Goal: Transaction & Acquisition: Purchase product/service

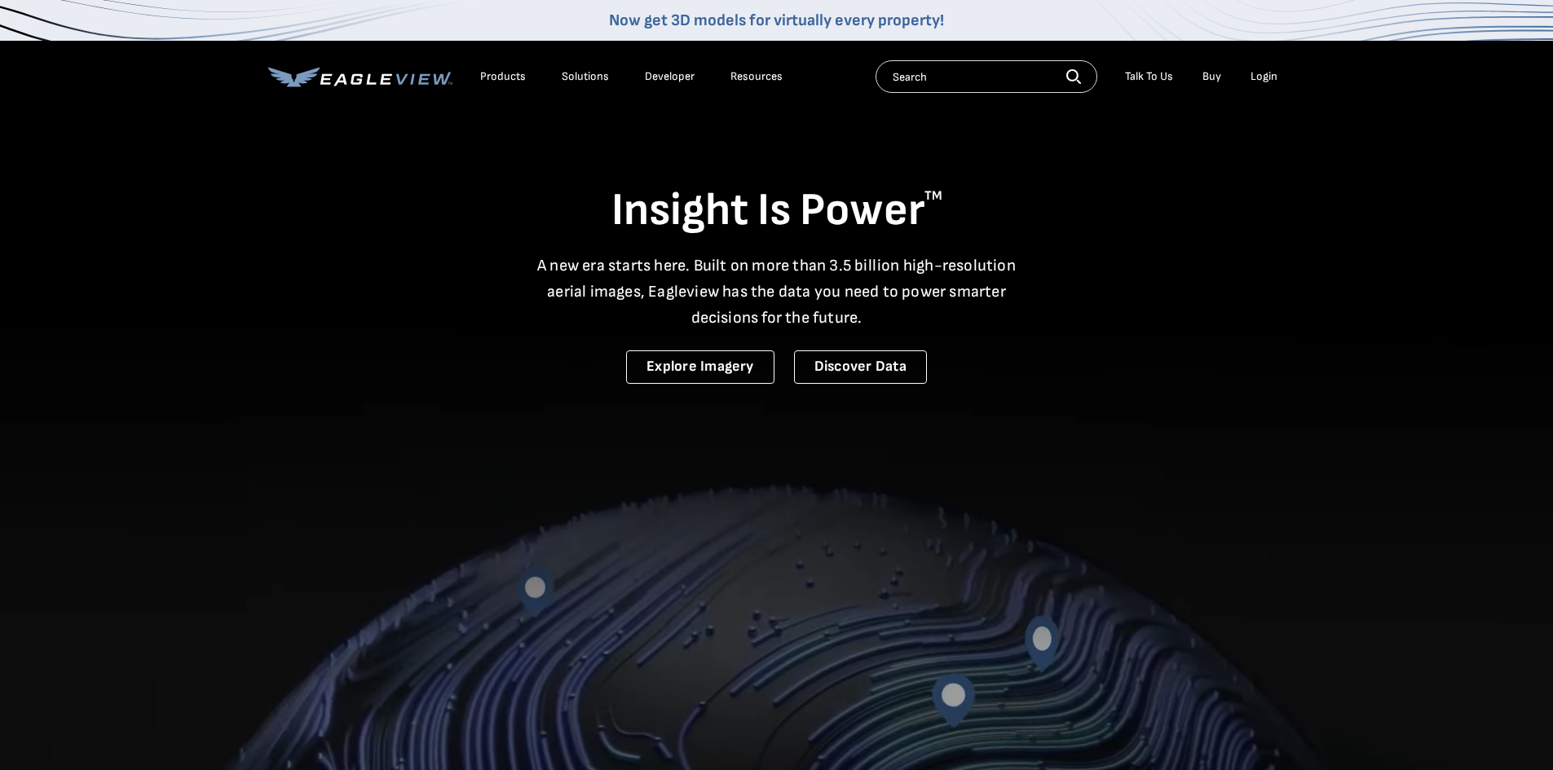
click at [1246, 81] on li "Login" at bounding box center [1263, 76] width 43 height 24
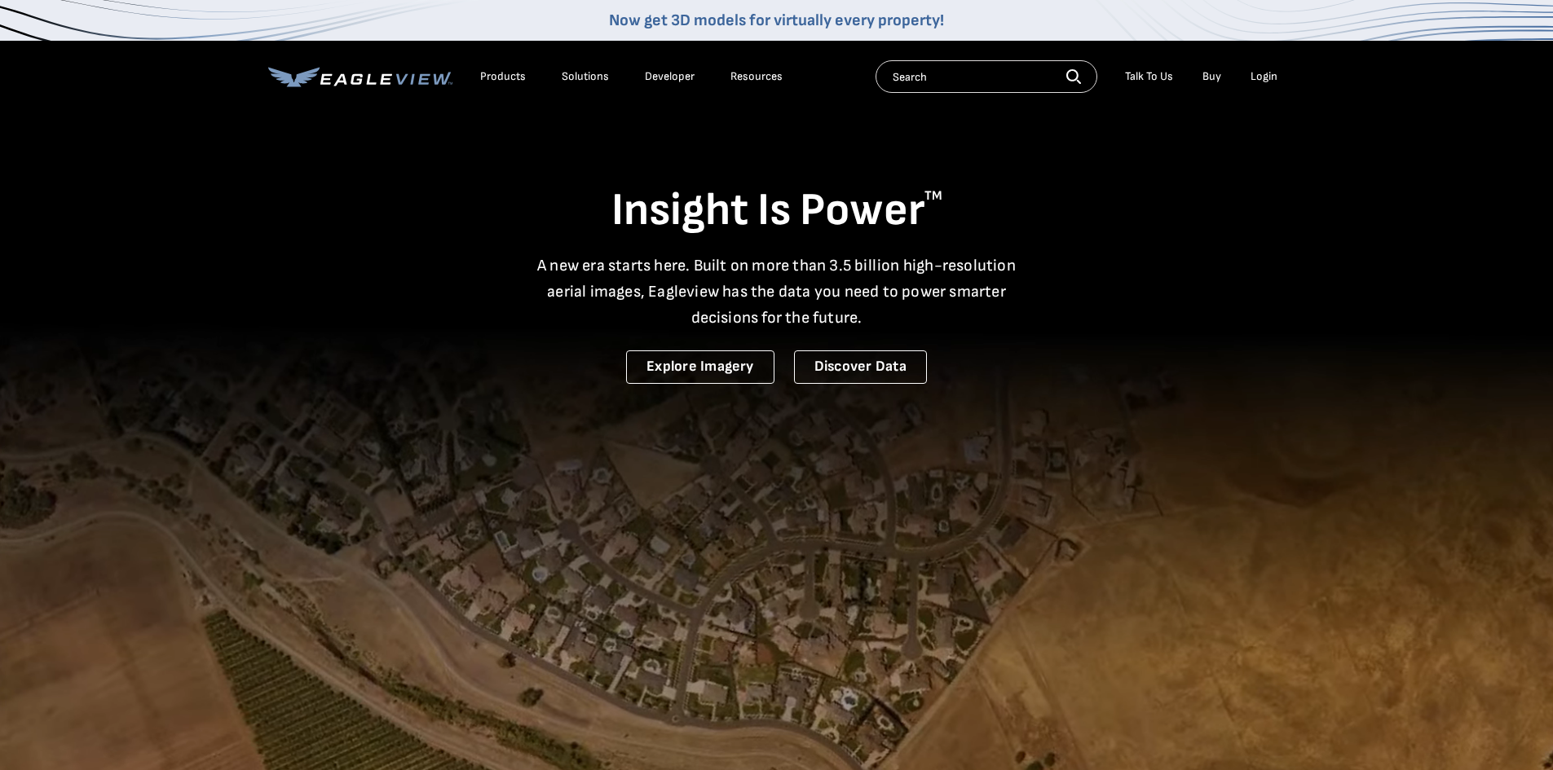
click at [1258, 77] on div "Login" at bounding box center [1264, 76] width 27 height 15
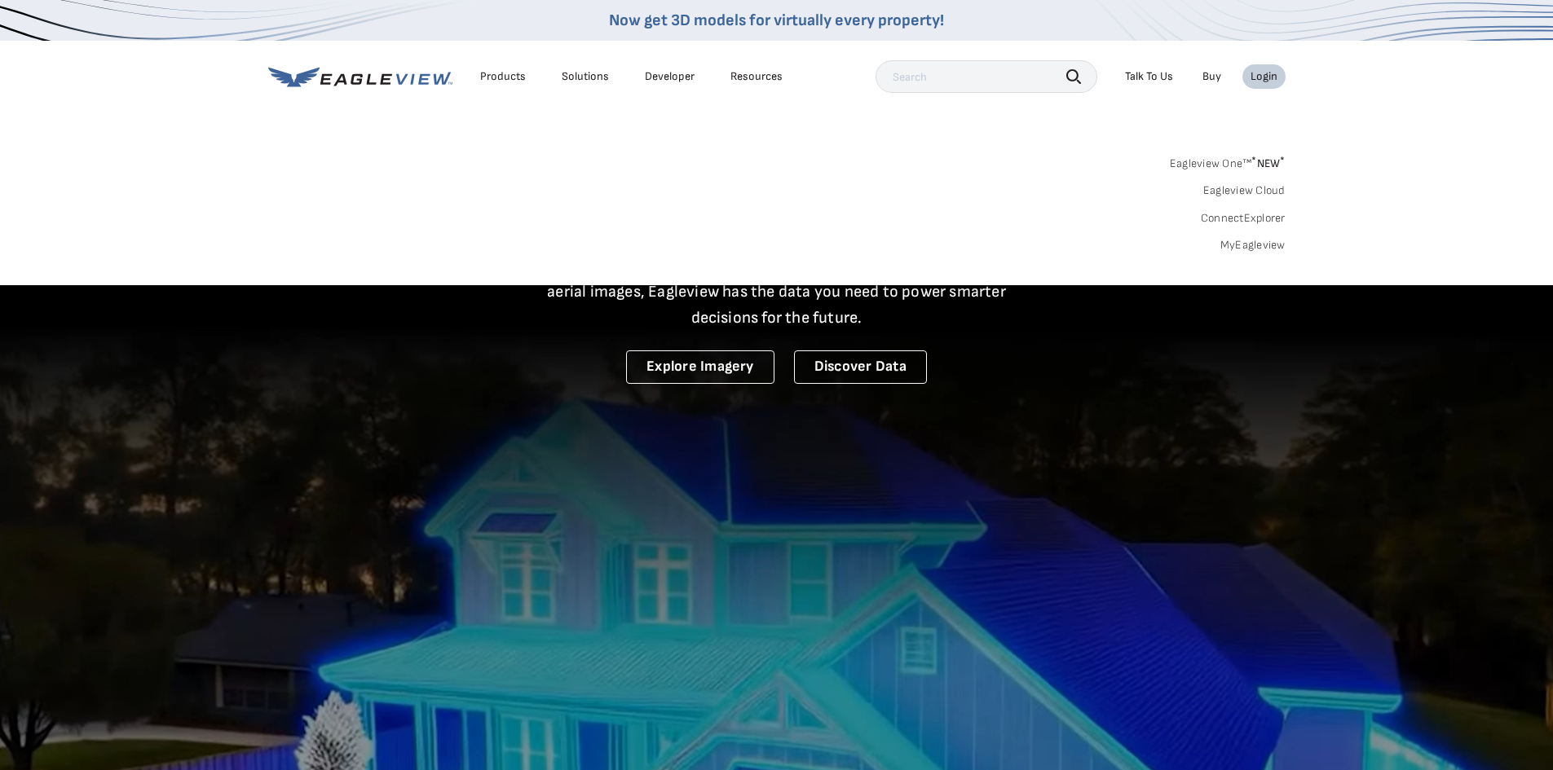
click at [1246, 240] on link "MyEagleview" at bounding box center [1252, 245] width 65 height 15
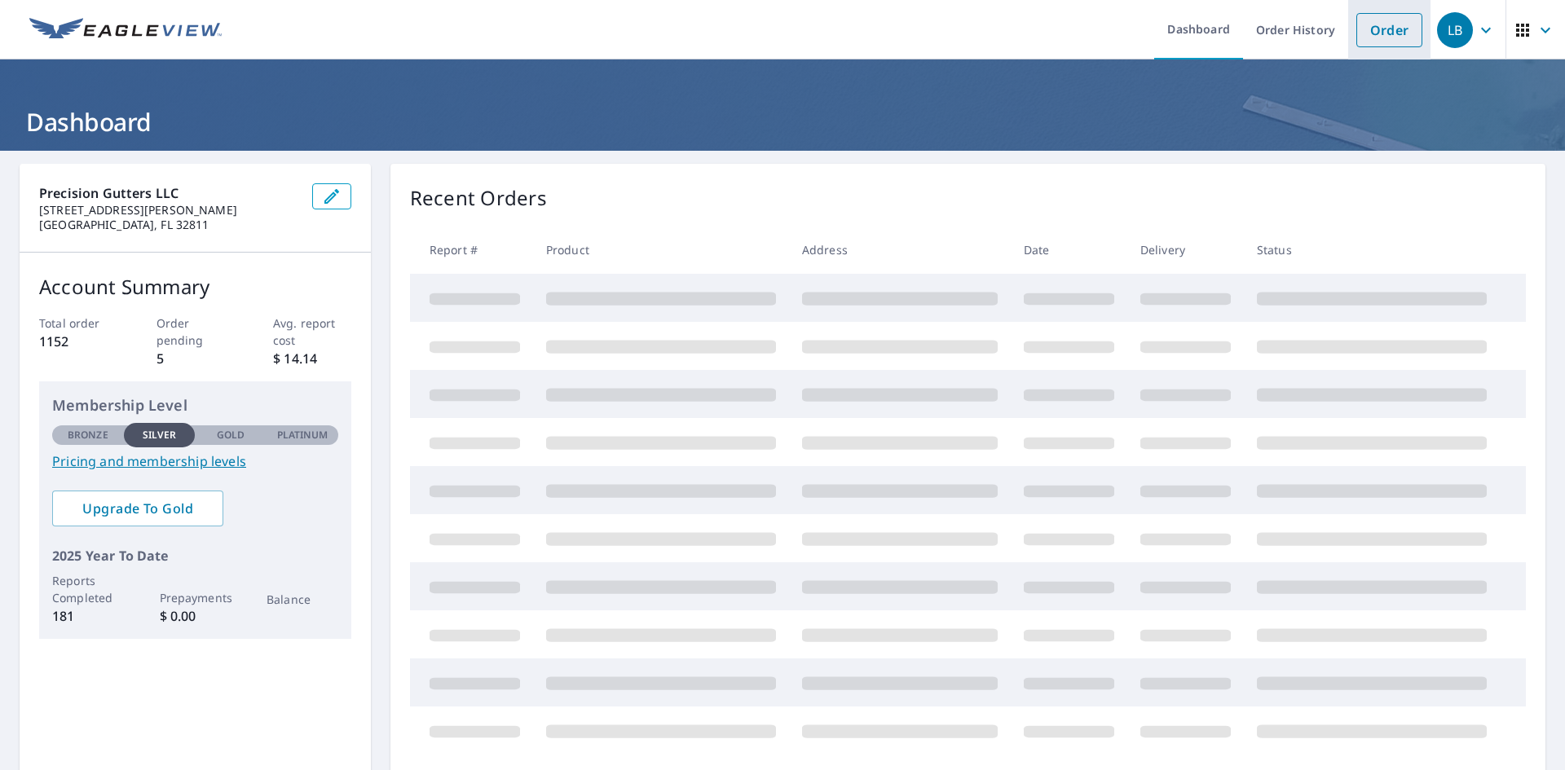
click at [1379, 37] on link "Order" at bounding box center [1389, 30] width 66 height 34
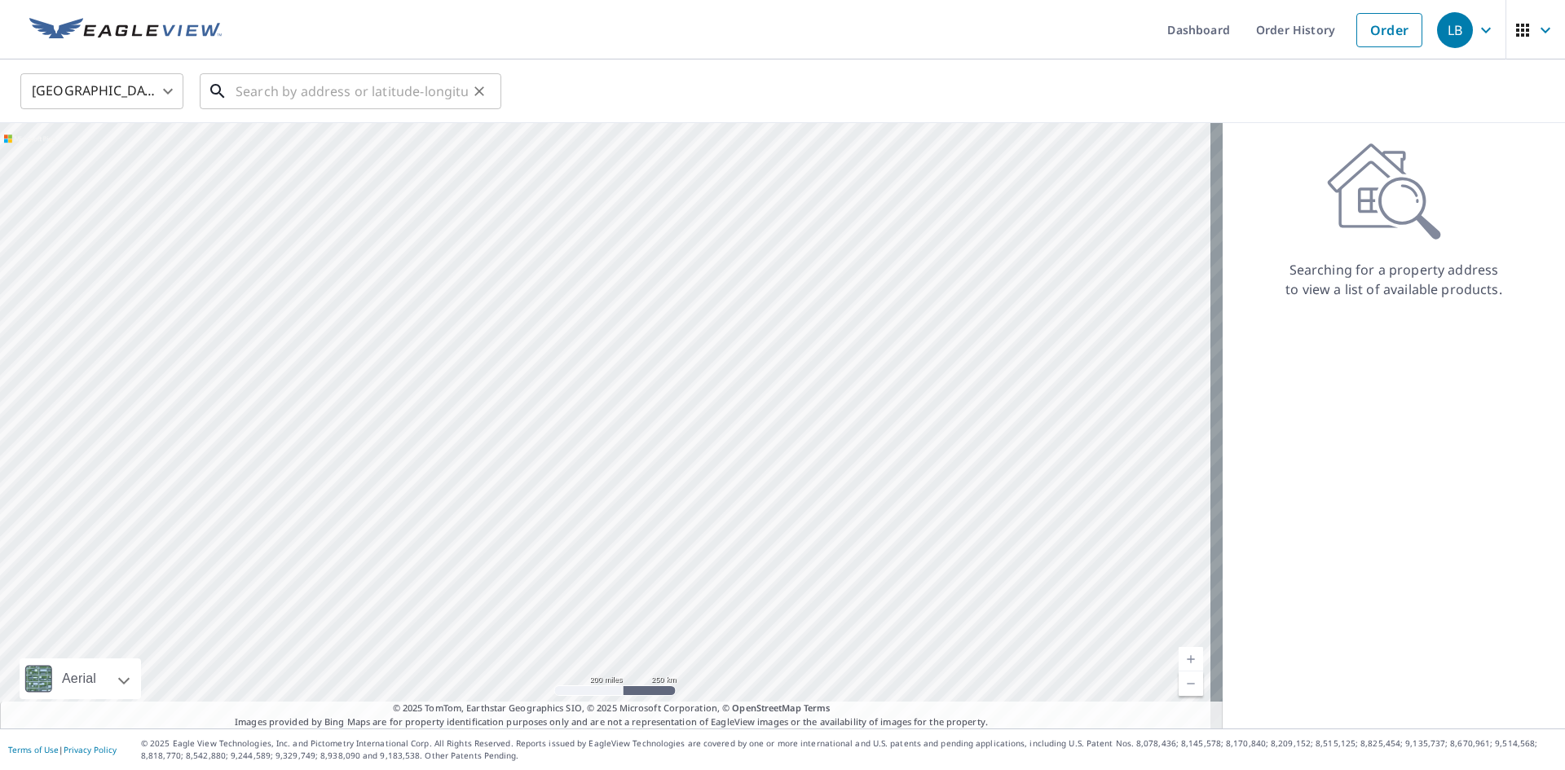
click at [353, 95] on input "text" at bounding box center [352, 91] width 232 height 46
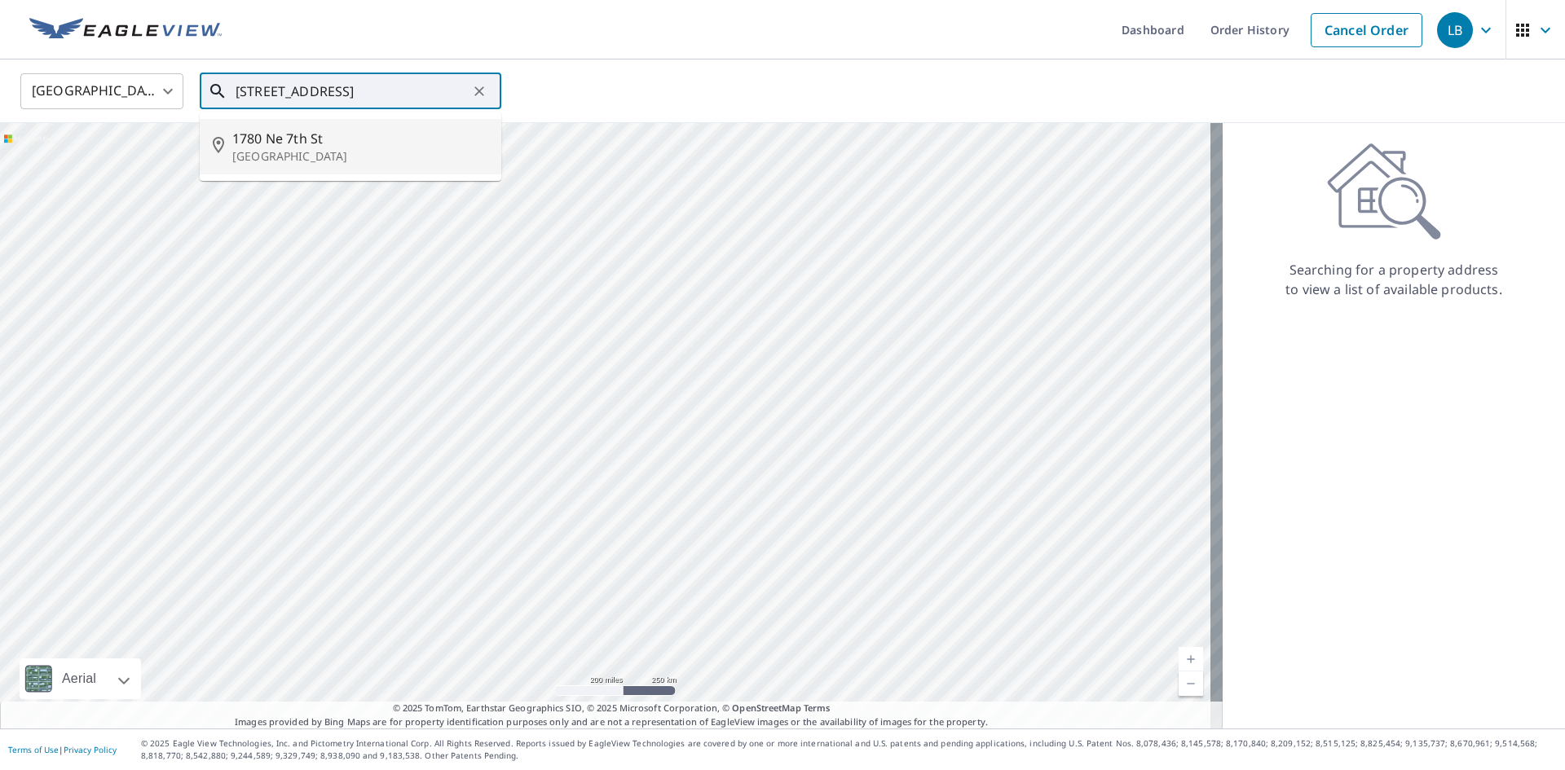
click at [337, 143] on span "1780 Ne 7th St" at bounding box center [360, 139] width 256 height 20
type input "1780 Ne 7th St Fort Lauderdale, FL 33304"
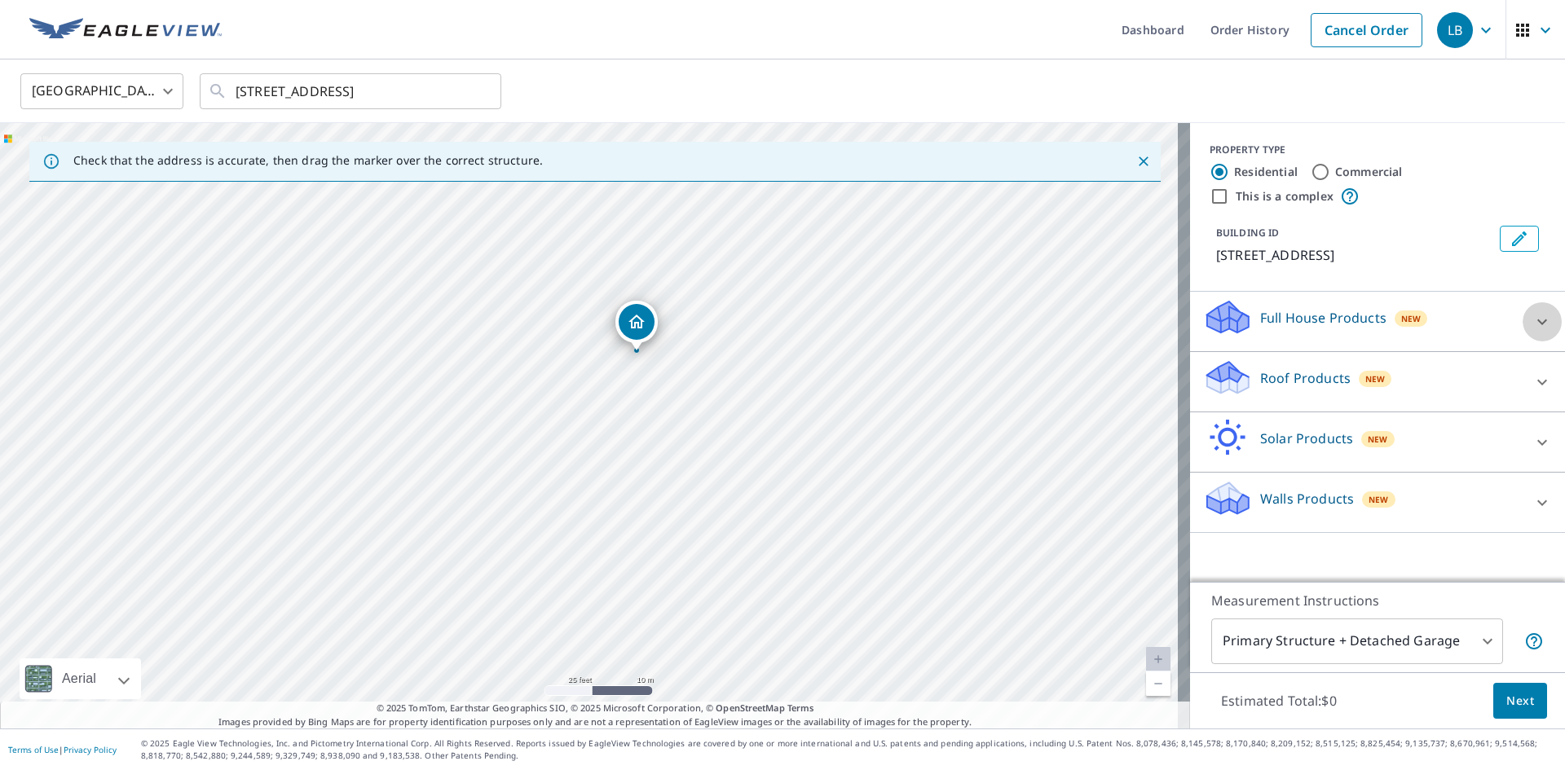
click at [1533, 324] on icon at bounding box center [1543, 322] width 20 height 20
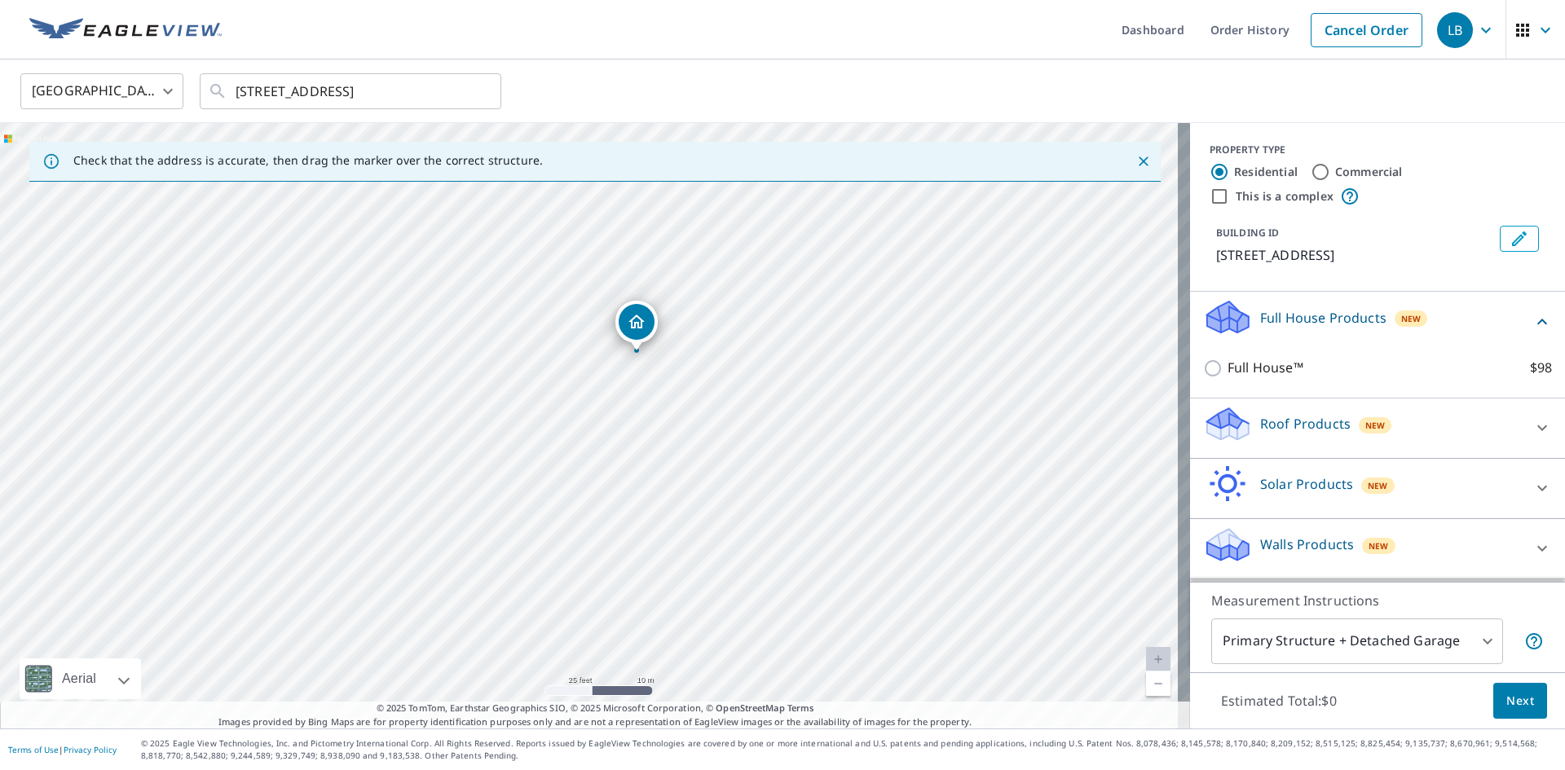
click at [1436, 442] on div "Roof Products New" at bounding box center [1363, 428] width 320 height 46
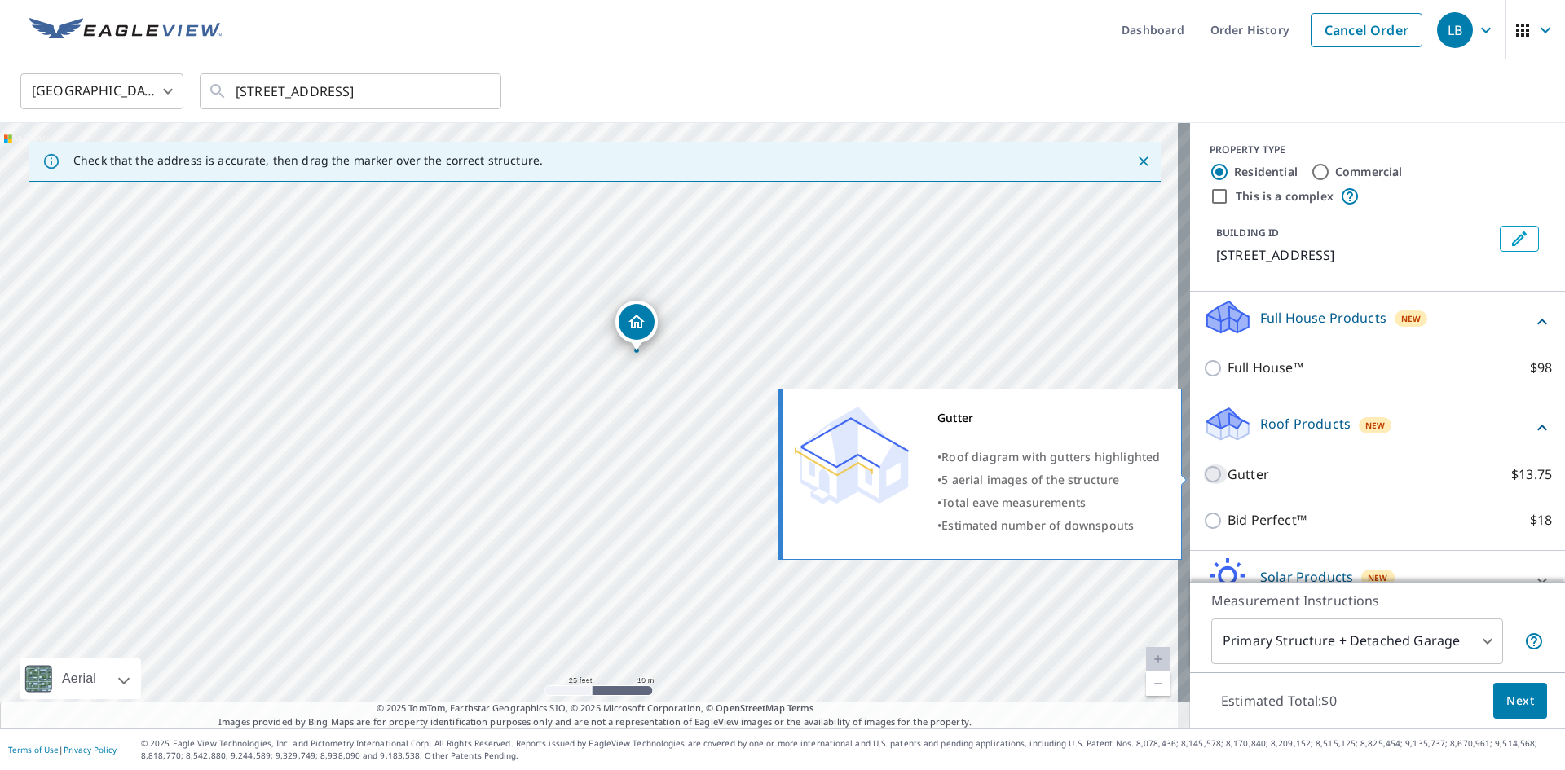
click at [1203, 473] on input "Gutter $13.75" at bounding box center [1215, 475] width 24 height 20
checkbox input "true"
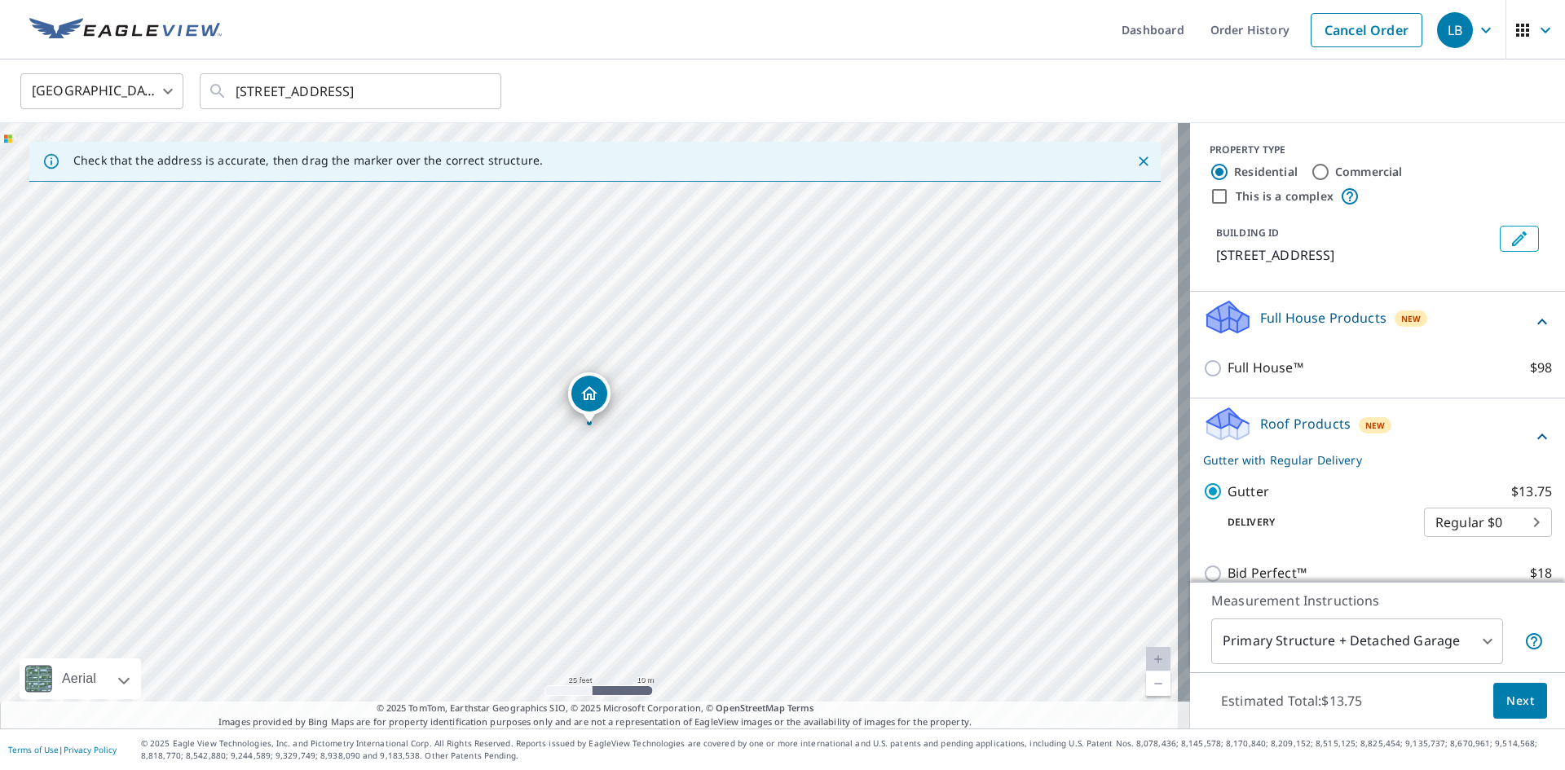
click at [1520, 712] on button "Next" at bounding box center [1520, 701] width 54 height 37
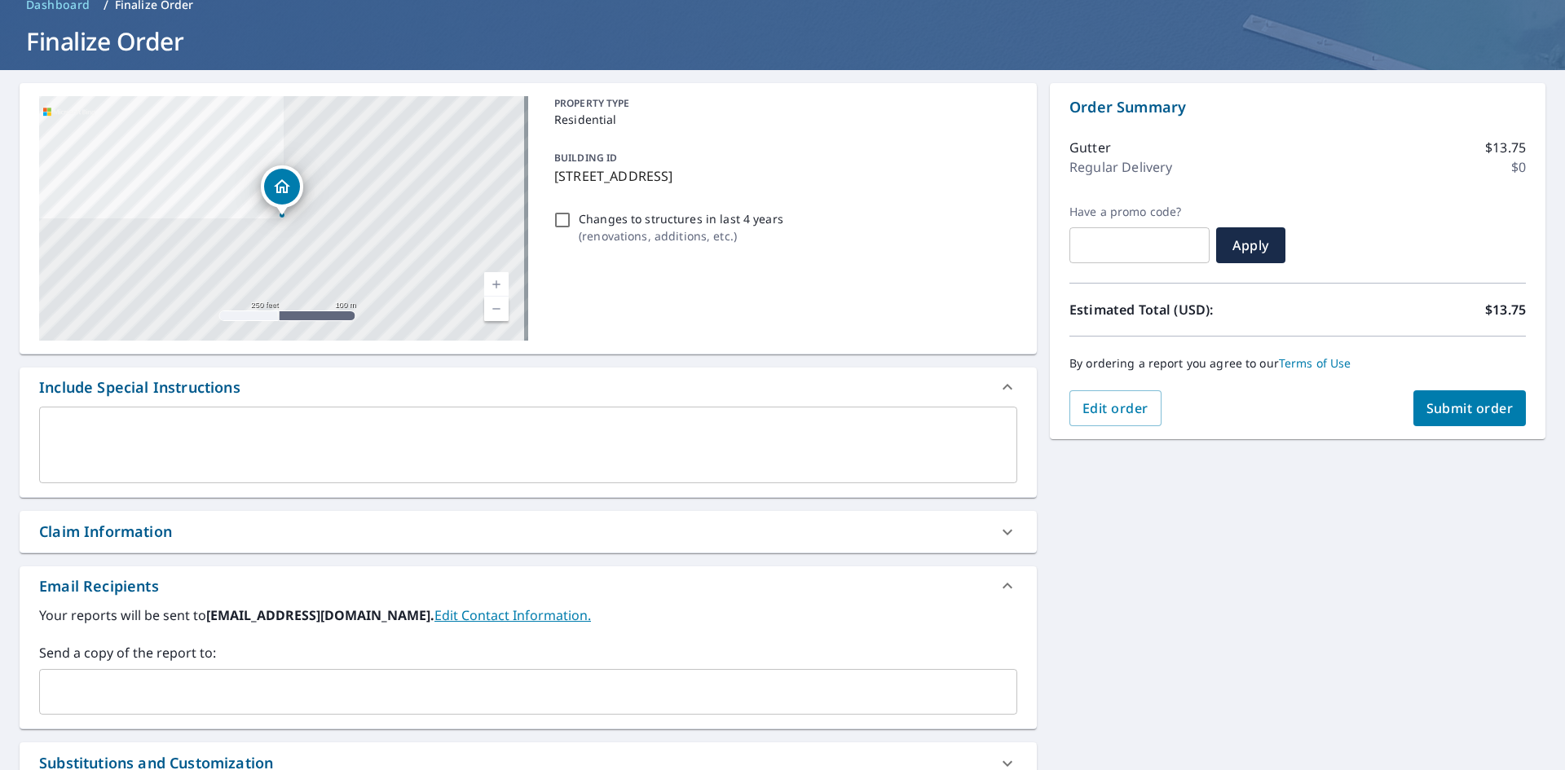
scroll to position [256, 0]
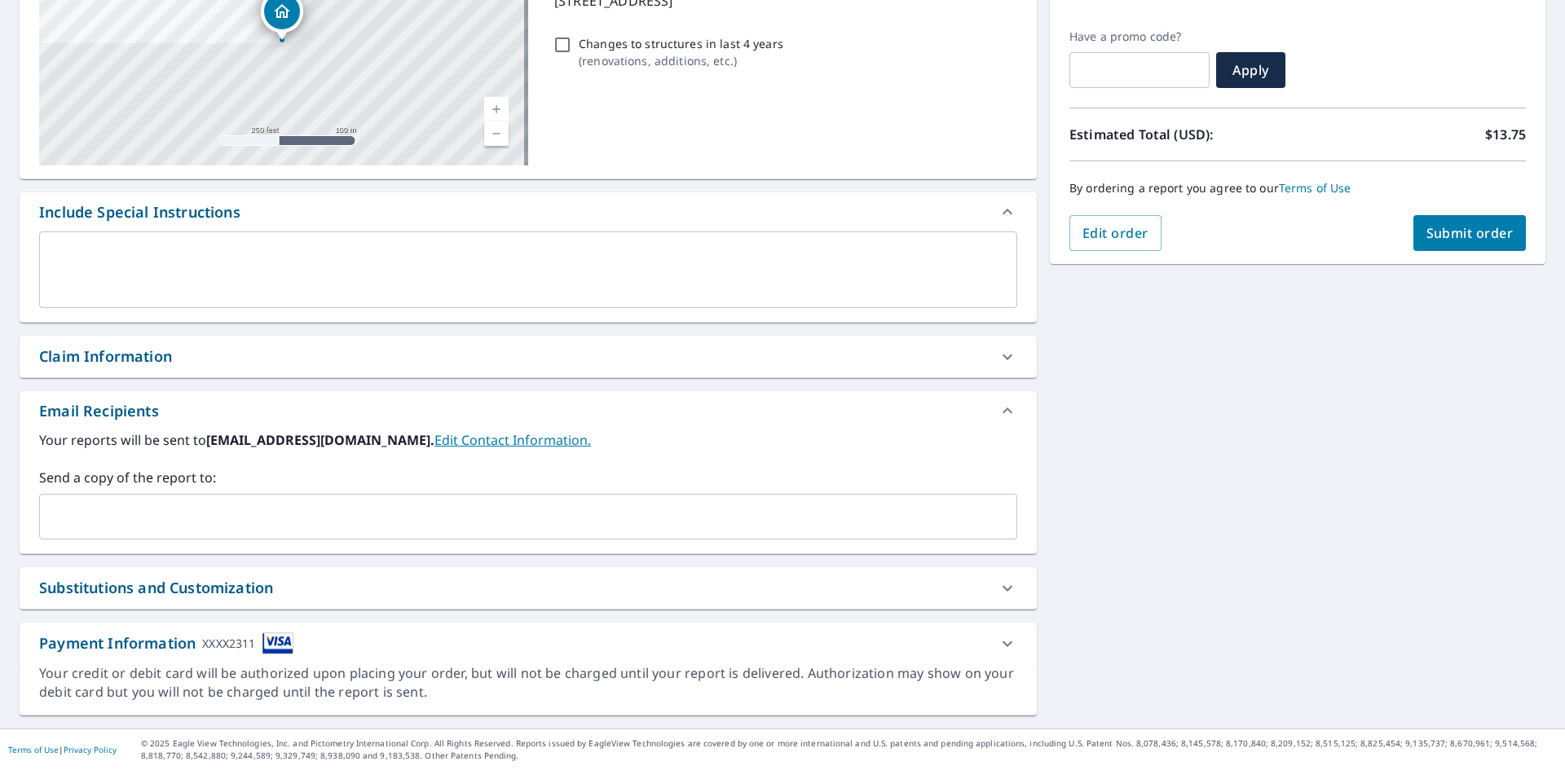
click at [227, 532] on div "​" at bounding box center [528, 517] width 978 height 46
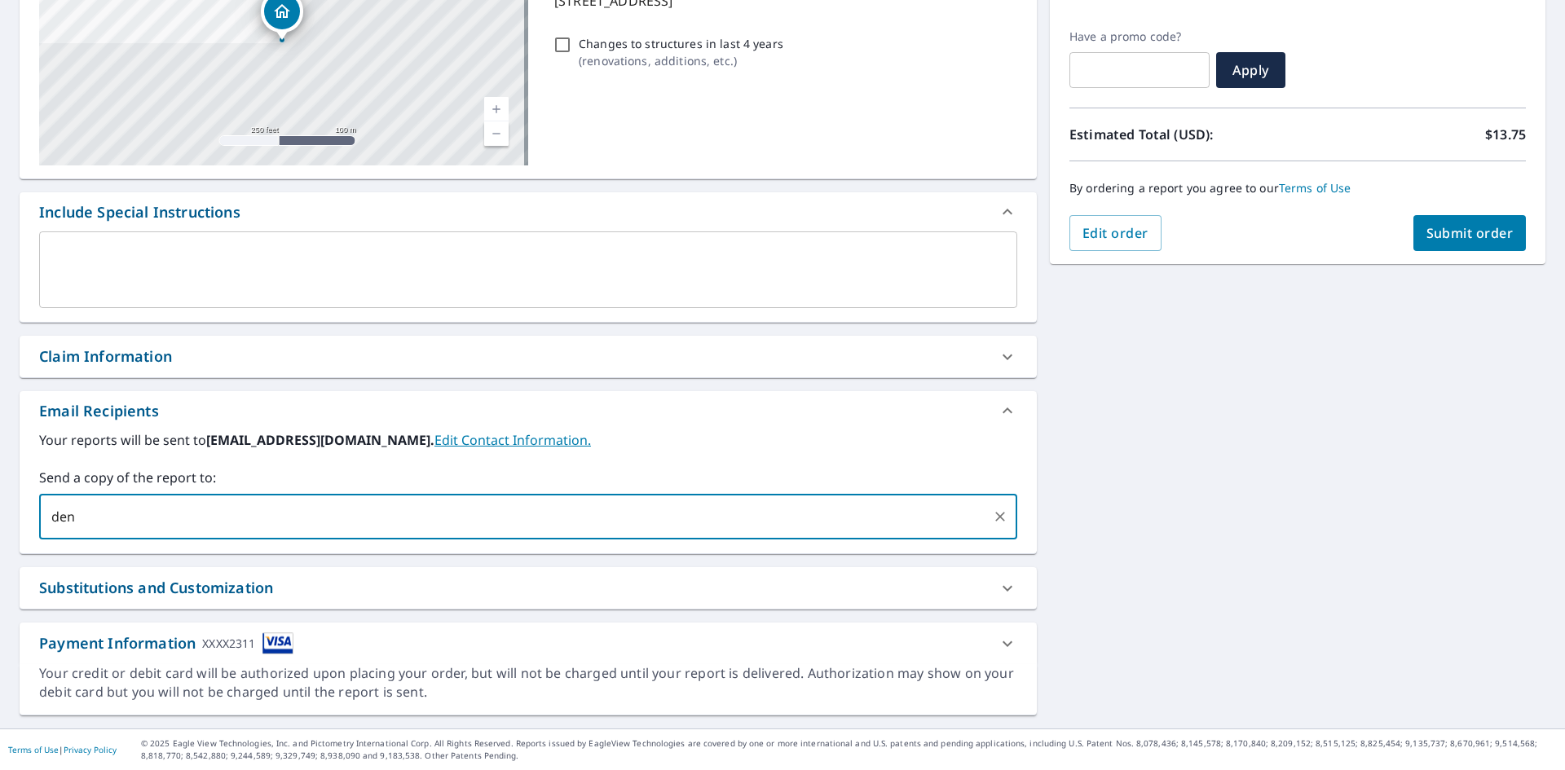
type input "dens@precisionguttersfl.com"
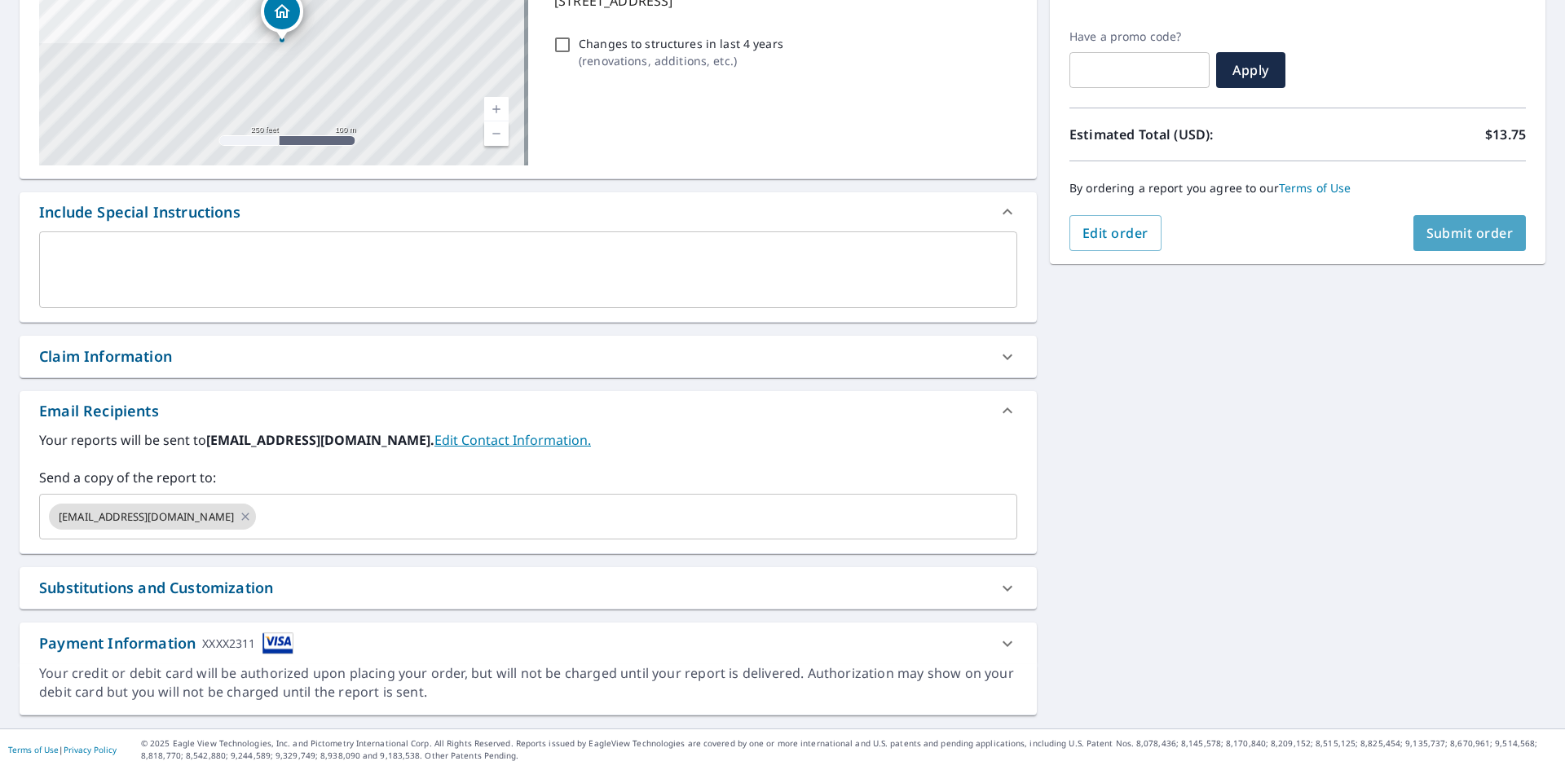
click at [1467, 230] on span "Submit order" at bounding box center [1470, 233] width 87 height 18
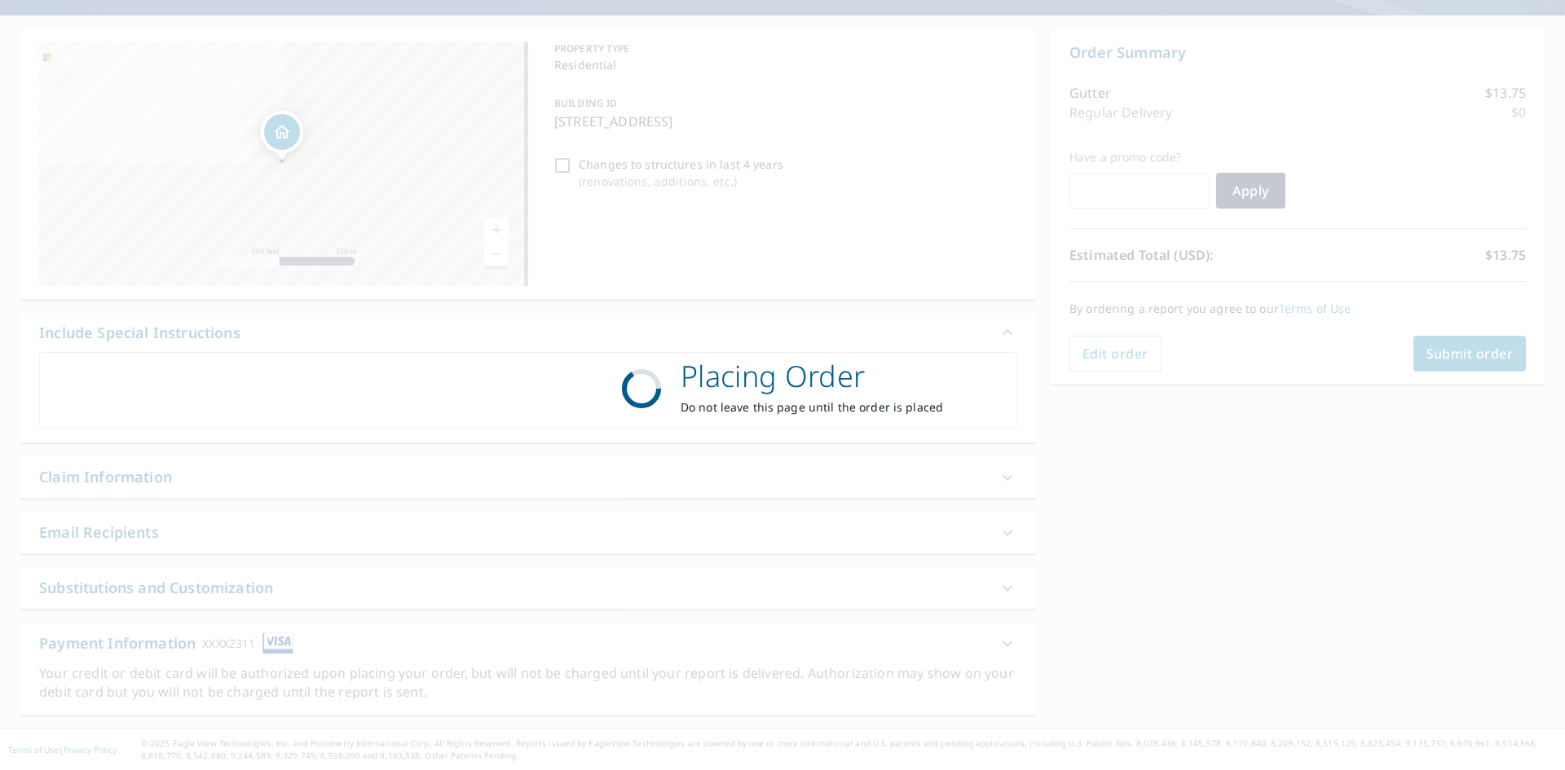
scroll to position [135, 0]
